Goal: Task Accomplishment & Management: Complete application form

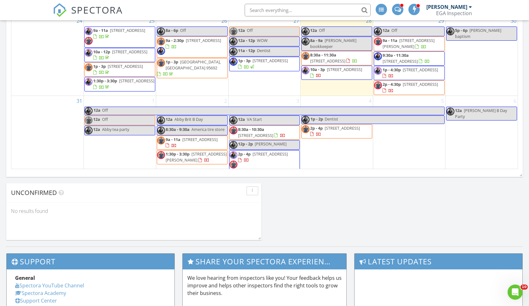
scroll to position [234, 0]
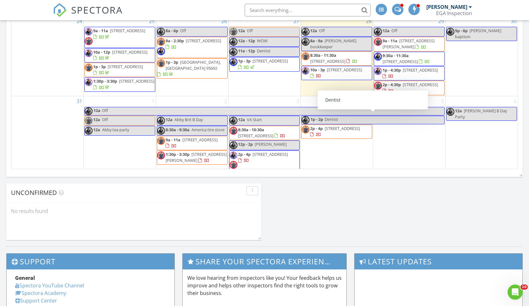
click at [384, 133] on div "5" at bounding box center [409, 134] width 72 height 76
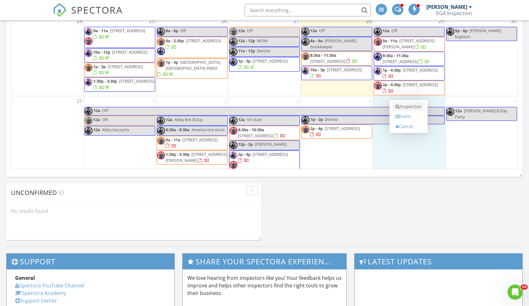
click at [410, 108] on link "Inspection" at bounding box center [408, 106] width 32 height 10
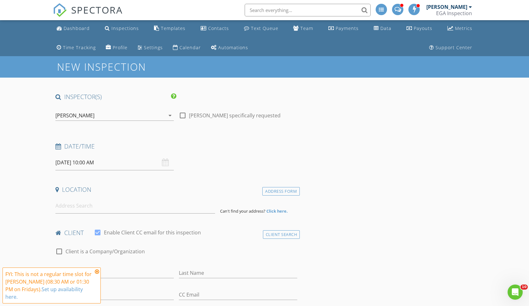
click at [88, 161] on input "09/05/2025 10:00 AM" at bounding box center [114, 162] width 118 height 15
click at [97, 271] on icon at bounding box center [97, 271] width 4 height 5
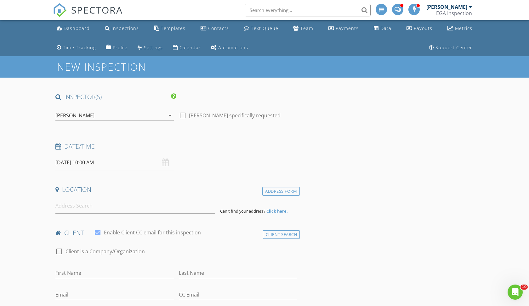
click at [88, 162] on input "09/05/2025 10:00 AM" at bounding box center [114, 162] width 118 height 15
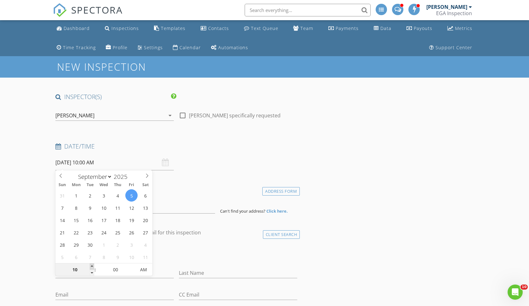
type input "11"
type input "09/05/2025 11:00 AM"
click at [92, 265] on span at bounding box center [92, 266] width 4 height 6
type input "12"
type input "09/05/2025 12:00 PM"
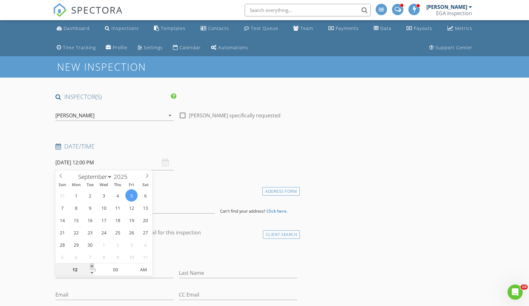
click at [92, 265] on span at bounding box center [92, 266] width 4 height 6
type input "01"
type input "09/05/2025 1:00 PM"
click at [92, 265] on span at bounding box center [92, 266] width 4 height 6
type input "02"
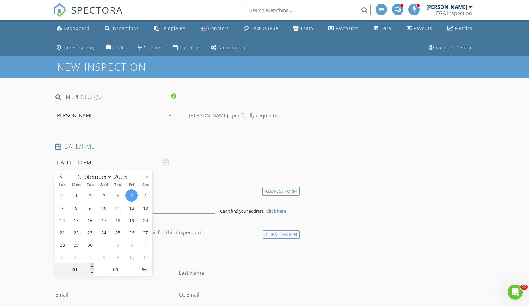
type input "09/05/2025 2:00 PM"
click at [92, 265] on span at bounding box center [92, 266] width 4 height 6
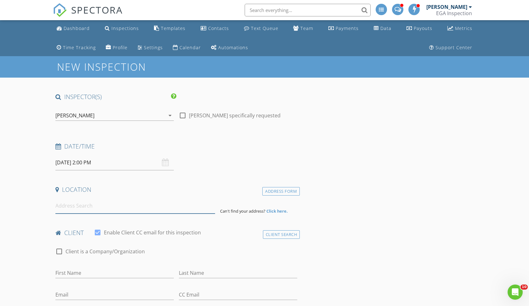
click at [72, 208] on input at bounding box center [135, 205] width 160 height 15
click at [116, 117] on div "[PERSON_NAME]" at bounding box center [110, 115] width 110 height 10
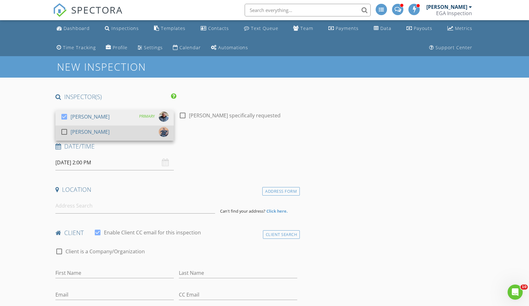
click at [90, 130] on div "[PERSON_NAME]" at bounding box center [90, 132] width 39 height 10
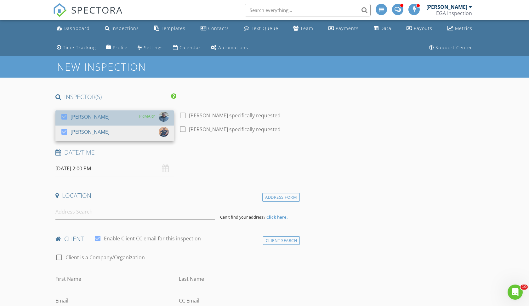
click at [91, 116] on div "[PERSON_NAME]" at bounding box center [90, 117] width 39 height 10
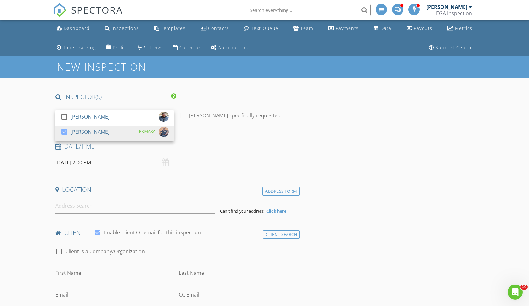
click at [183, 117] on div at bounding box center [182, 115] width 11 height 11
checkbox input "true"
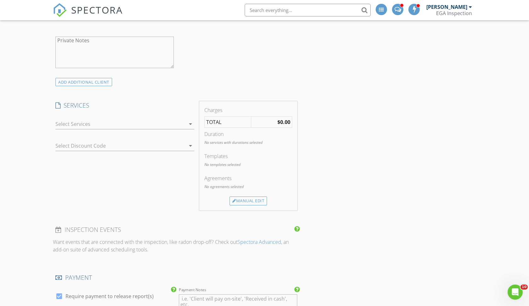
scroll to position [391, 0]
click at [93, 123] on div at bounding box center [120, 125] width 130 height 10
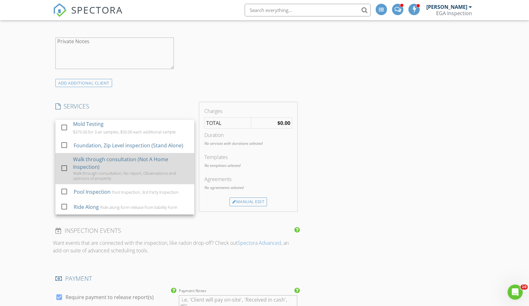
scroll to position [130, 0]
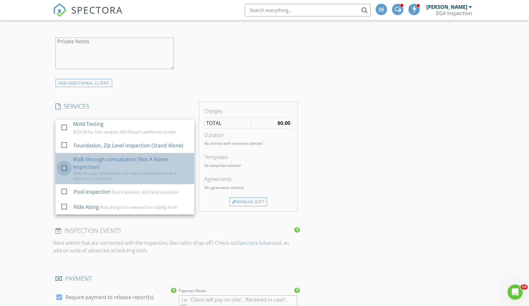
click at [66, 167] on div at bounding box center [64, 168] width 11 height 11
checkbox input "false"
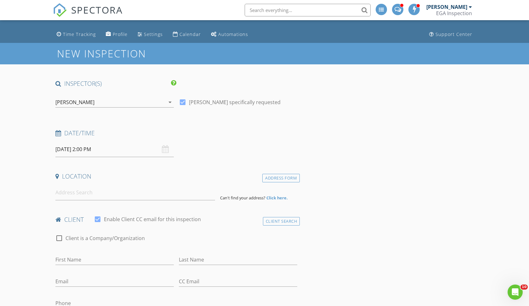
scroll to position [14, 0]
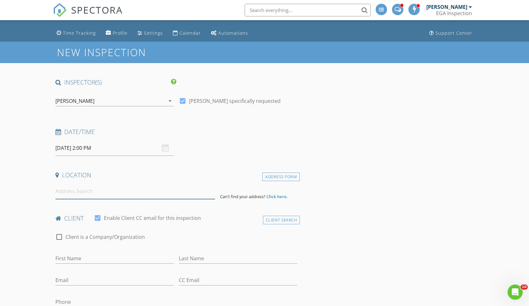
click at [78, 193] on input at bounding box center [135, 190] width 160 height 15
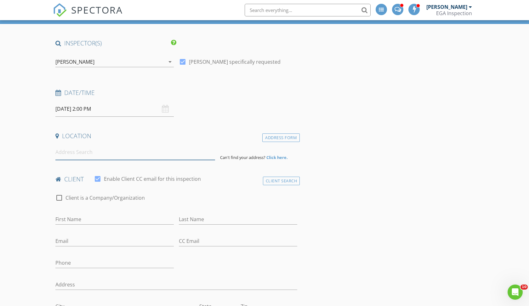
scroll to position [54, 0]
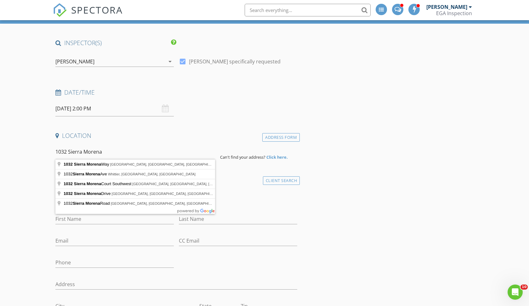
type input "1032 Sierra Morena Way, Roseville, CA, USA"
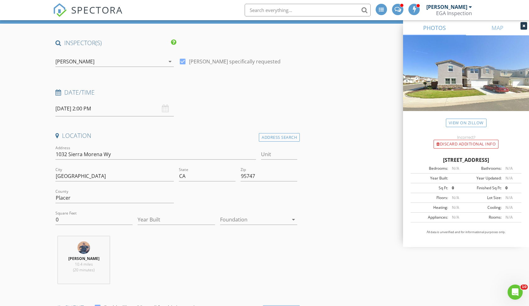
click at [236, 220] on div at bounding box center [254, 219] width 68 height 10
click at [229, 248] on div "Slab" at bounding box center [258, 252] width 67 height 8
click at [167, 220] on input "Year Built" at bounding box center [176, 219] width 77 height 10
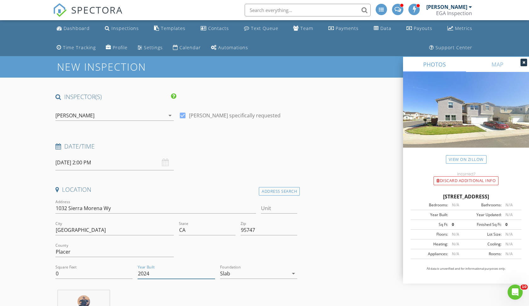
scroll to position [0, 0]
type input "2024"
click at [91, 118] on div "[PERSON_NAME]" at bounding box center [110, 115] width 110 height 10
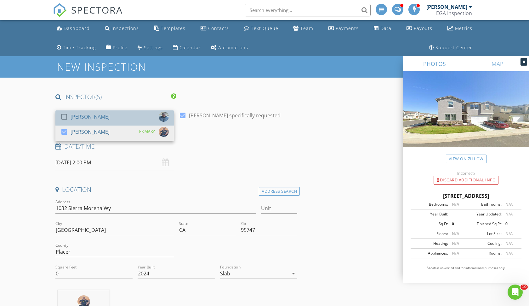
click at [81, 118] on div "[PERSON_NAME]" at bounding box center [90, 117] width 39 height 10
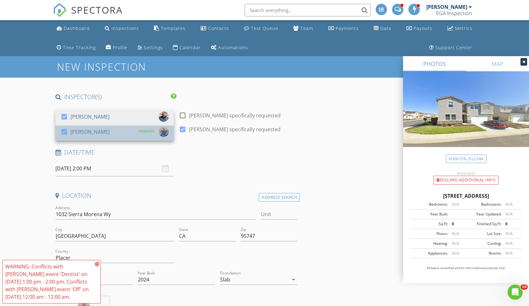
click at [73, 128] on div "[PERSON_NAME]" at bounding box center [90, 132] width 39 height 10
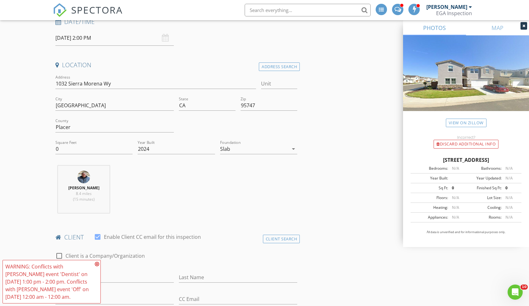
scroll to position [131, 0]
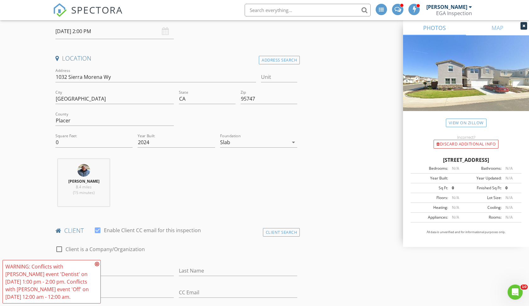
click at [97, 261] on icon at bounding box center [97, 263] width 4 height 5
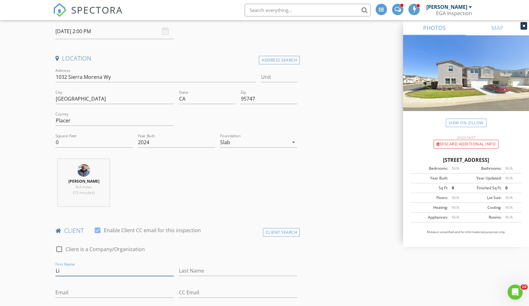
type input "Li"
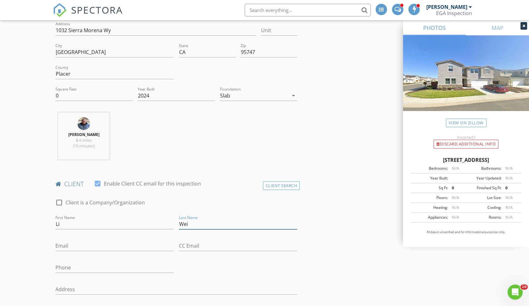
scroll to position [186, 0]
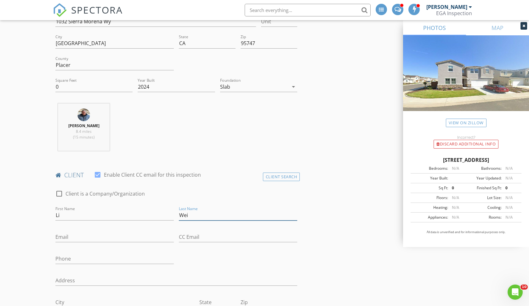
type input "Wei"
type input "775-830-1086"
click at [72, 228] on div "Email" at bounding box center [114, 238] width 118 height 20
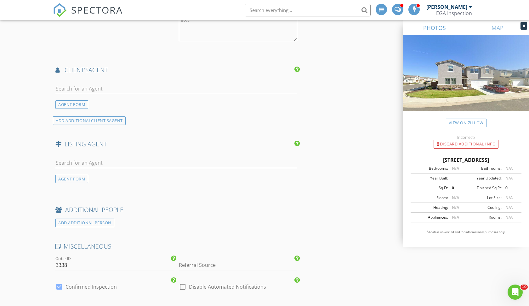
scroll to position [953, 0]
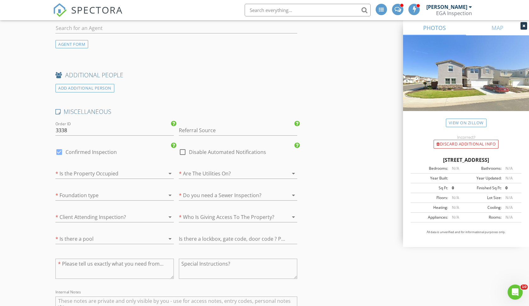
type input "liwei1972@gmail.com"
click at [93, 168] on div at bounding box center [105, 173] width 101 height 10
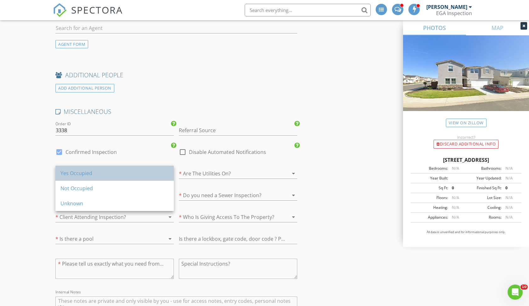
click at [82, 172] on div "Yes Occupied" at bounding box center [114, 173] width 108 height 8
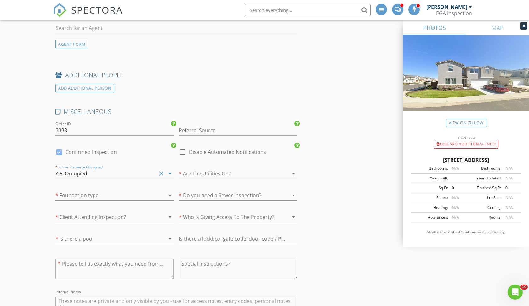
click at [197, 175] on div at bounding box center [229, 173] width 101 height 10
click at [193, 175] on div "Yes" at bounding box center [238, 173] width 108 height 8
click at [82, 192] on div at bounding box center [105, 195] width 101 height 10
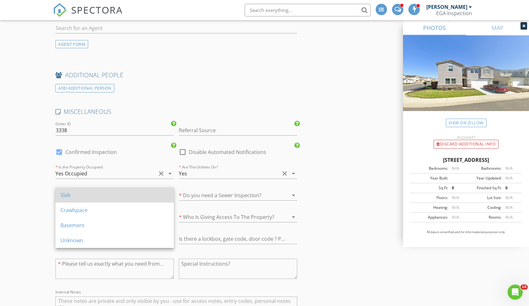
click at [75, 199] on div "Slab" at bounding box center [114, 194] width 108 height 15
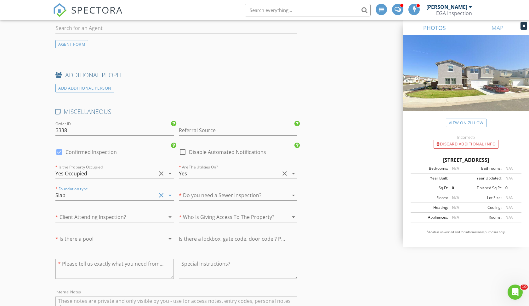
click at [216, 195] on div at bounding box center [229, 195] width 101 height 10
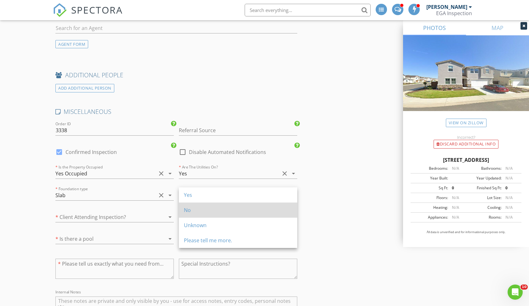
click at [190, 214] on div "No" at bounding box center [238, 209] width 108 height 15
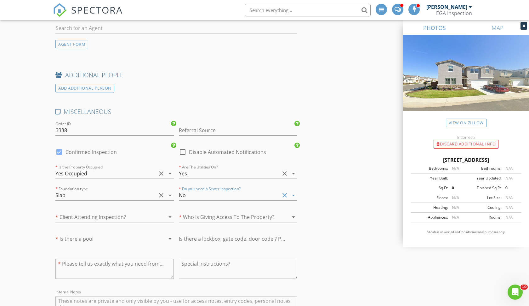
click at [114, 217] on div at bounding box center [105, 217] width 101 height 10
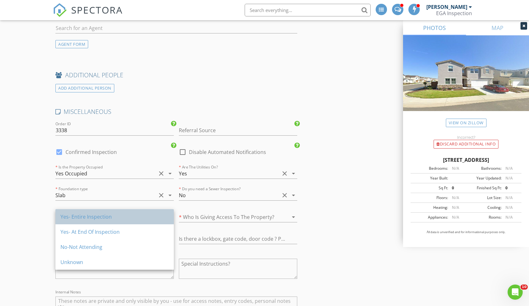
click at [81, 217] on div "Yes- Entire Inspection" at bounding box center [114, 217] width 108 height 8
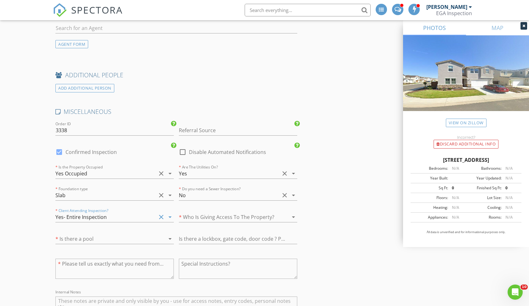
click at [78, 239] on div at bounding box center [105, 238] width 101 height 10
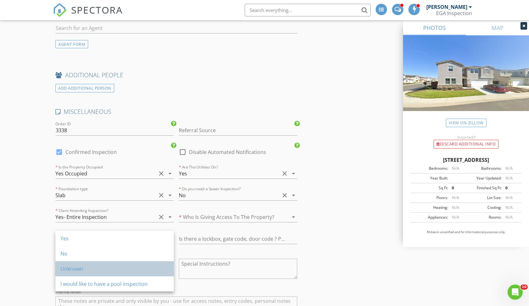
click at [68, 268] on div "Unknown" at bounding box center [114, 269] width 108 height 8
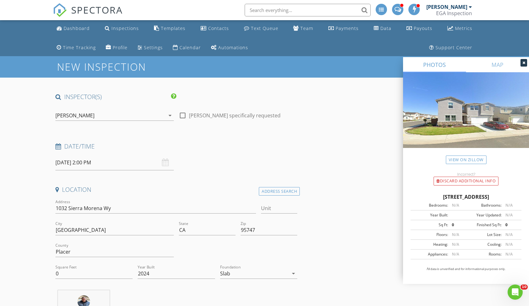
scroll to position [0, 0]
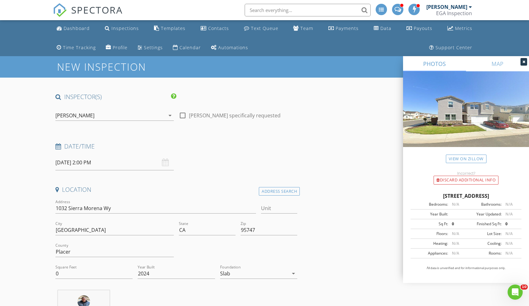
click at [183, 114] on div at bounding box center [182, 115] width 11 height 11
checkbox input "true"
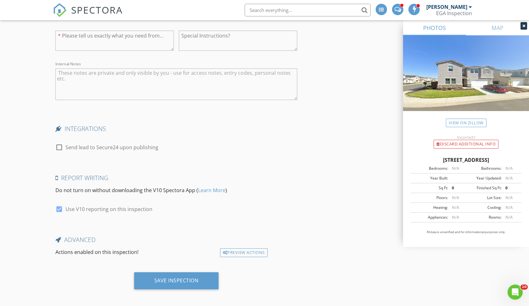
scroll to position [1181, 0]
click at [164, 280] on div "Save Inspection" at bounding box center [176, 280] width 44 height 6
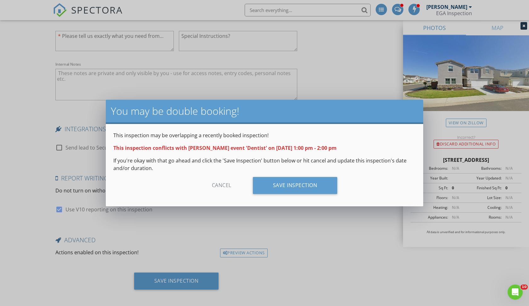
click at [209, 235] on div "You may be double booking! This inspection may be overlapping a recently booked…" at bounding box center [264, 153] width 529 height 306
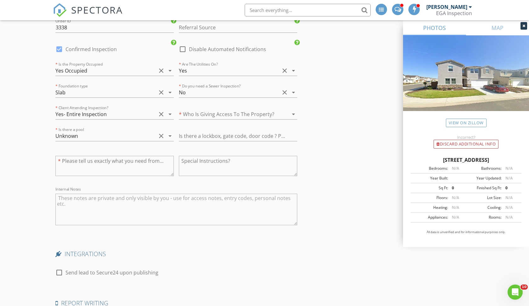
scroll to position [1078, 0]
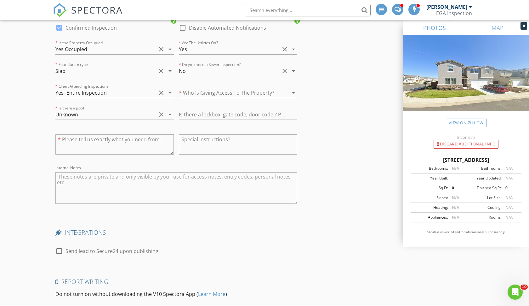
click at [145, 182] on textarea "Internal Notes" at bounding box center [176, 187] width 242 height 31
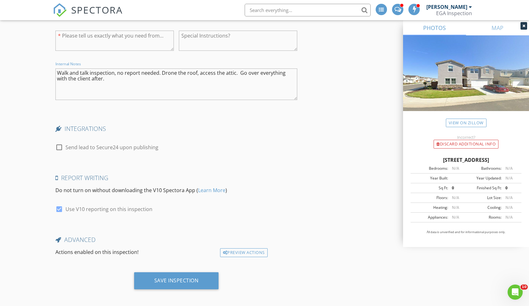
scroll to position [1181, 0]
type textarea "Walk and talk inspection, no report needed. Drone the roof, access the attic. G…"
click at [180, 280] on div "Save Inspection" at bounding box center [176, 280] width 44 height 6
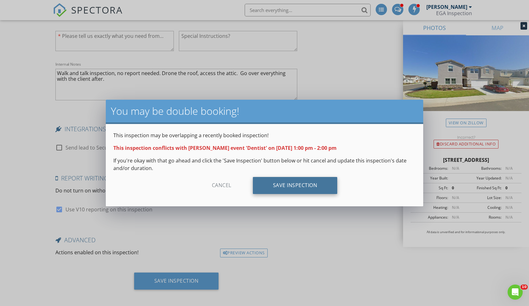
click at [274, 189] on div "Save Inspection" at bounding box center [295, 185] width 85 height 17
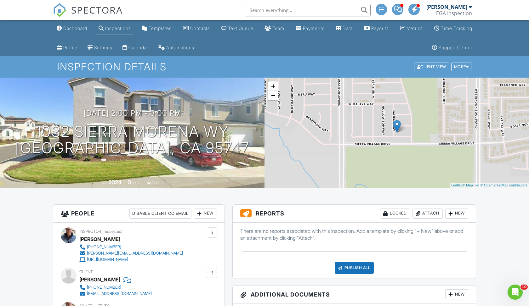
click at [71, 28] on div "Dashboard" at bounding box center [75, 28] width 24 height 5
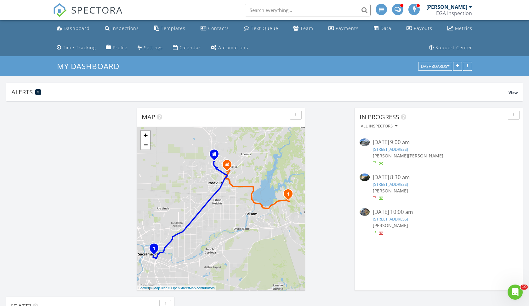
click at [383, 218] on link "[STREET_ADDRESS]" at bounding box center [390, 219] width 35 height 6
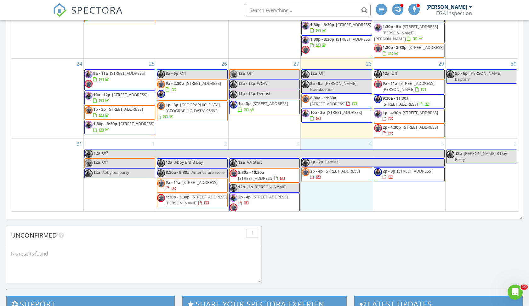
click at [325, 179] on div "4 1p - 2p Dentist 2p - 4p [STREET_ADDRESS]" at bounding box center [337, 177] width 72 height 76
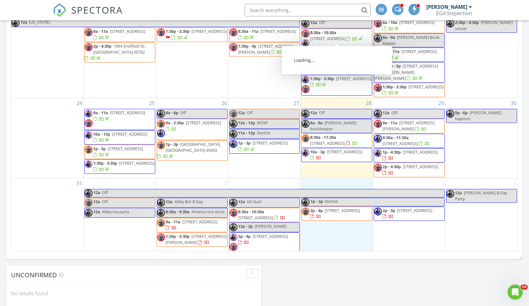
scroll to position [234, 0]
